Goal: Information Seeking & Learning: Learn about a topic

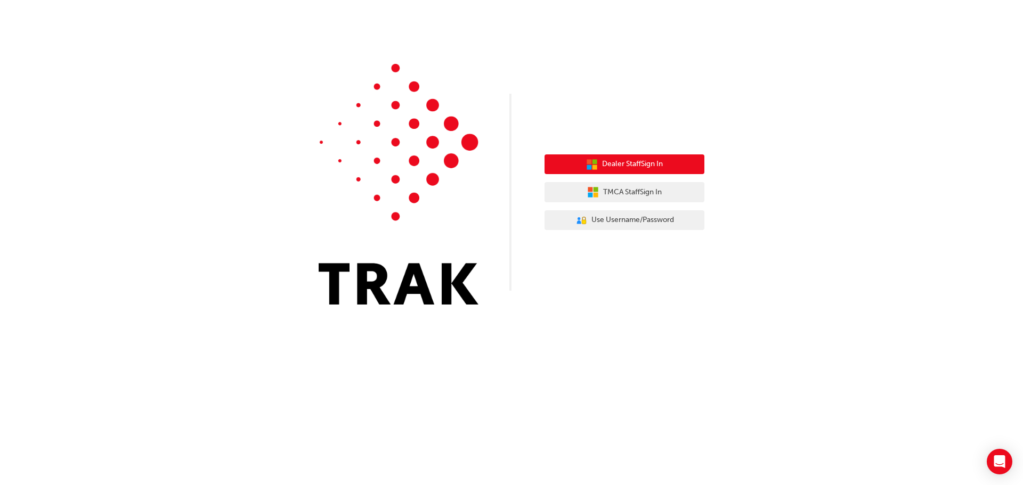
click at [614, 166] on span "Dealer Staff Sign In" at bounding box center [632, 164] width 61 height 12
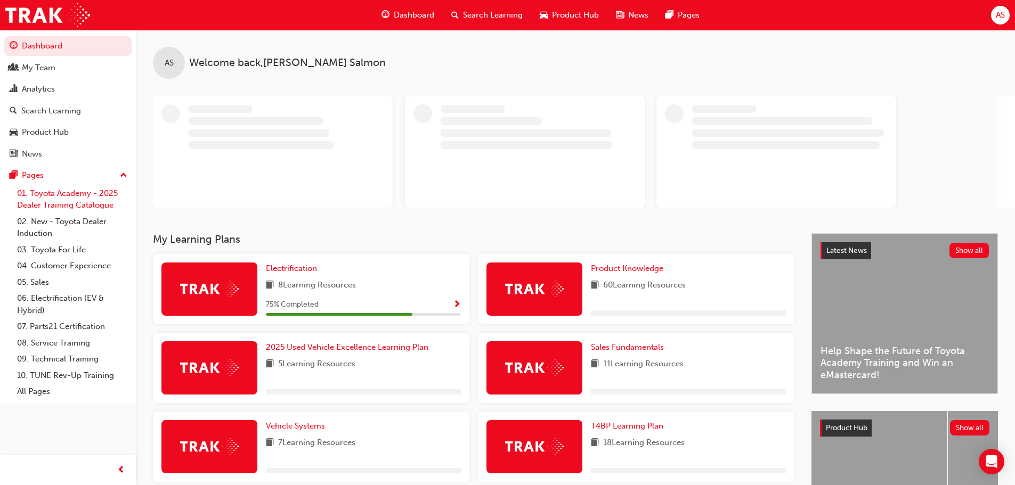
click at [67, 196] on link "01. Toyota Academy - 2025 Dealer Training Catalogue" at bounding box center [72, 199] width 119 height 28
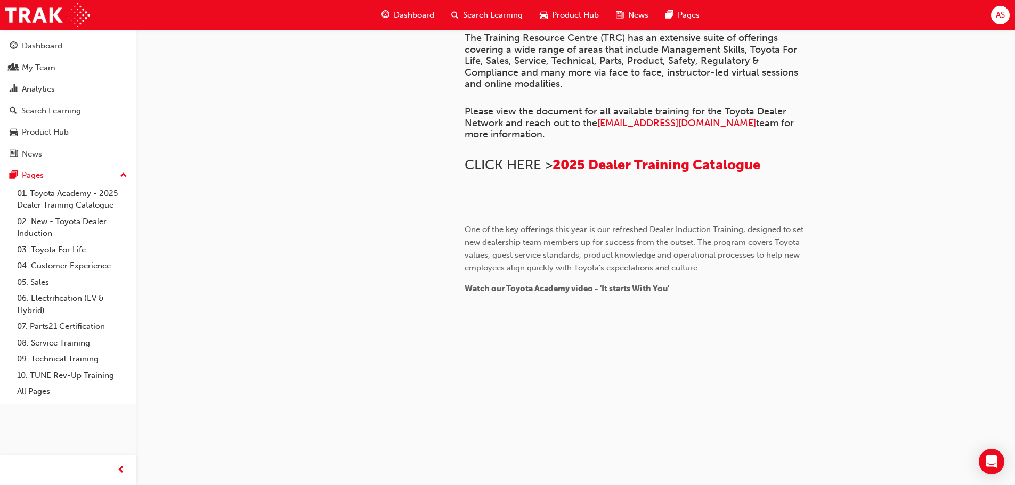
scroll to position [213, 0]
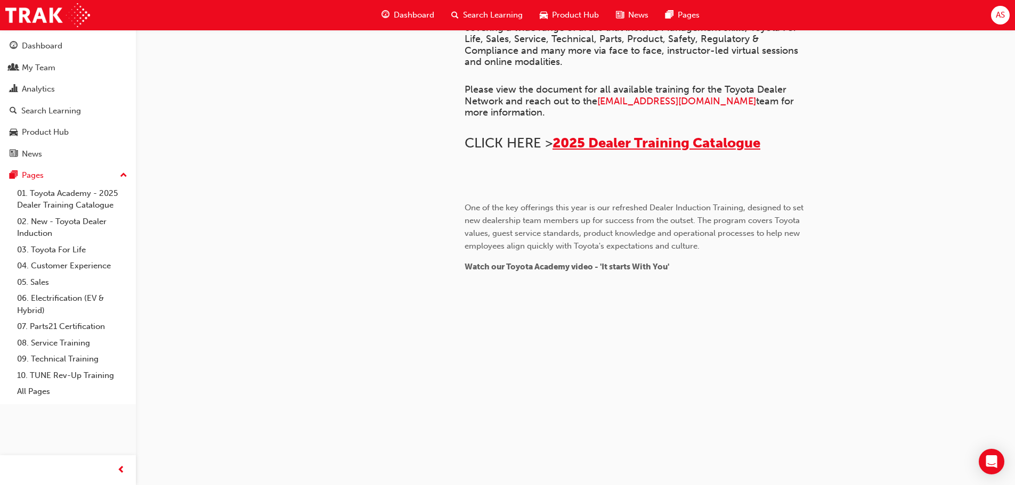
click at [595, 151] on span "2025 Dealer Training Catalogue" at bounding box center [656, 143] width 208 height 17
